Goal: Check status: Check status

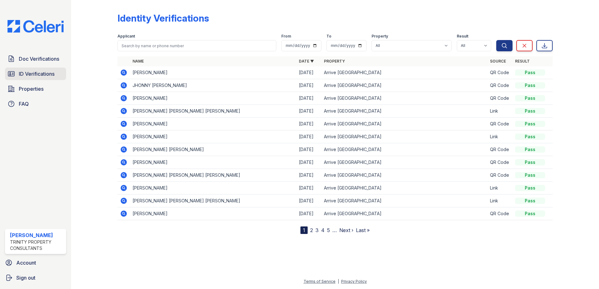
click at [43, 78] on link "ID Verifications" at bounding box center [35, 74] width 61 height 13
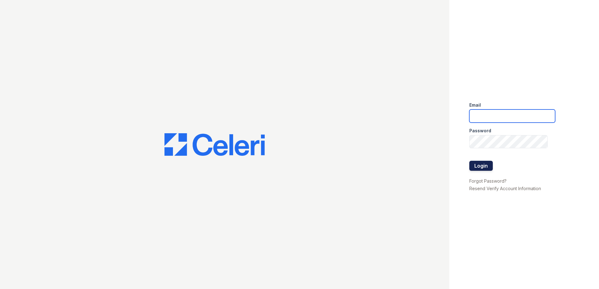
type input "fbarco@trinity-pm.com"
click at [483, 164] on button "Login" at bounding box center [480, 166] width 23 height 10
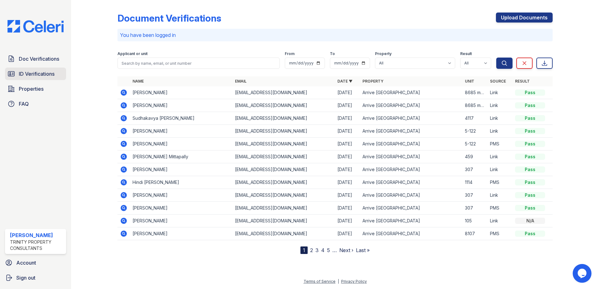
click at [23, 73] on span "ID Verifications" at bounding box center [37, 74] width 36 height 8
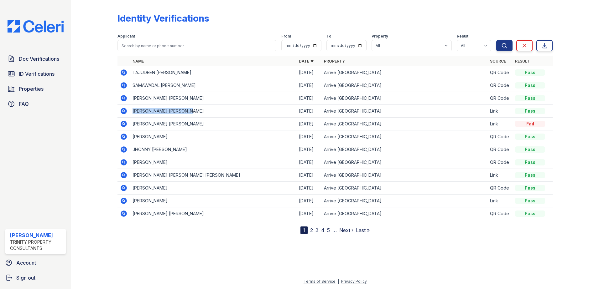
drag, startPoint x: 132, startPoint y: 111, endPoint x: 203, endPoint y: 114, distance: 70.5
click at [203, 114] on td "[PERSON_NAME] [PERSON_NAME]" at bounding box center [213, 111] width 166 height 13
drag, startPoint x: 203, startPoint y: 114, endPoint x: 188, endPoint y: 111, distance: 15.0
copy td "[PERSON_NAME] [PERSON_NAME]"
click at [122, 109] on icon at bounding box center [124, 111] width 6 height 6
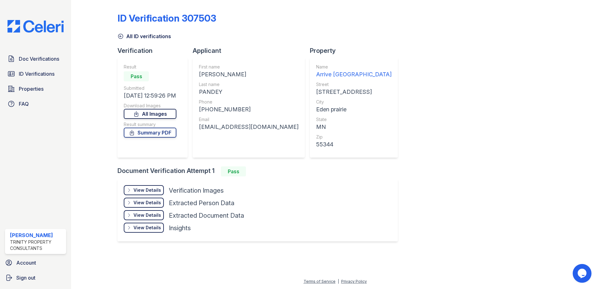
click at [148, 110] on link "All Images" at bounding box center [150, 114] width 53 height 10
drag, startPoint x: 561, startPoint y: 250, endPoint x: 554, endPoint y: 245, distance: 8.3
click at [561, 250] on div at bounding box center [570, 127] width 36 height 248
click at [154, 135] on link "Summary PDF" at bounding box center [150, 133] width 53 height 10
